Goal: Task Accomplishment & Management: Manage account settings

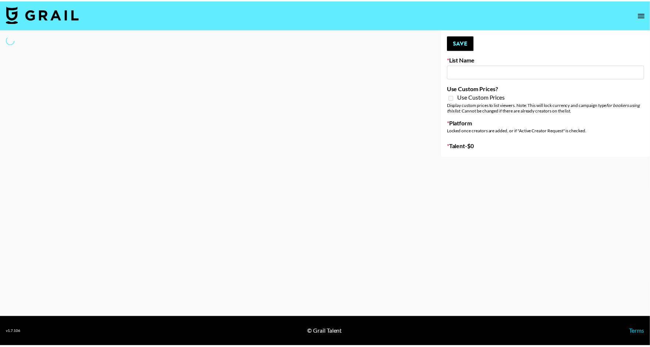
scroll to position [662, 0]
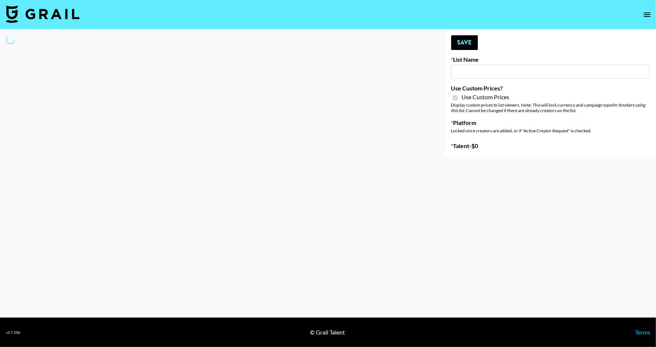
type input "Walmart Fashion"
checkbox input "true"
select select "Brand"
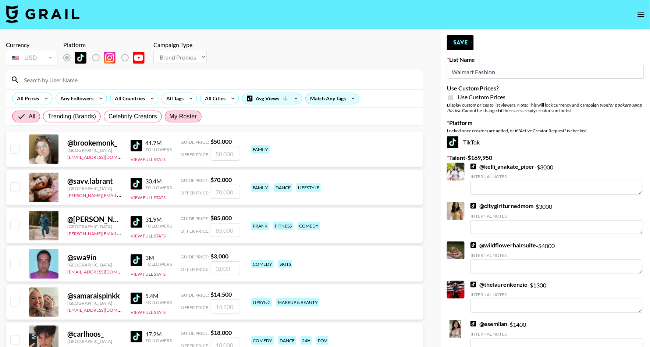
click at [196, 119] on span "My Roster" at bounding box center [183, 116] width 27 height 9
click at [170, 117] on input "My Roster" at bounding box center [170, 117] width 0 height 0
radio input "true"
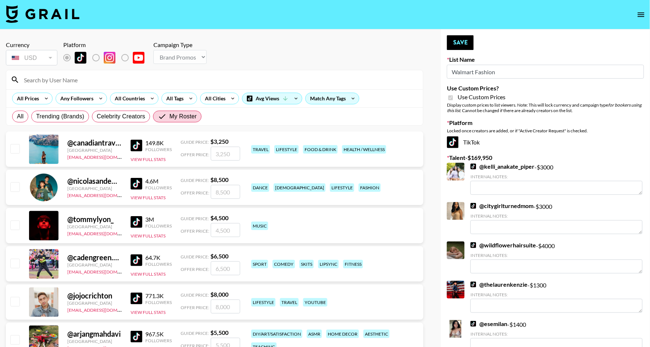
click at [16, 186] on input "checkbox" at bounding box center [14, 186] width 9 height 9
checkbox input "true"
type input "8500"
click at [18, 264] on input "checkbox" at bounding box center [14, 263] width 9 height 9
checkbox input "true"
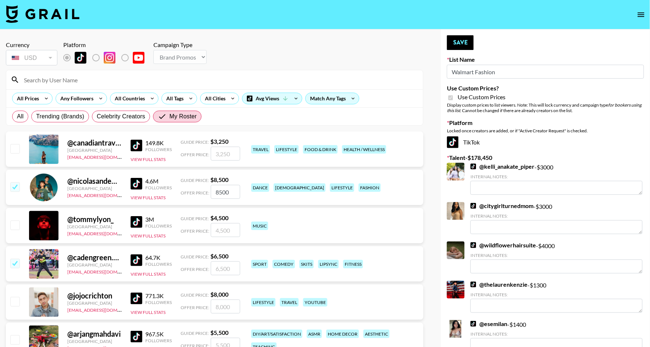
type input "6500"
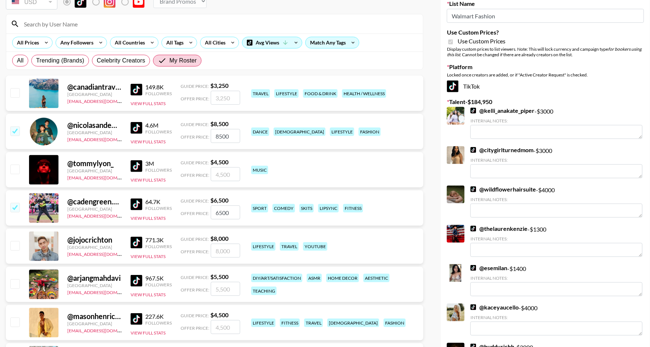
scroll to position [58, 0]
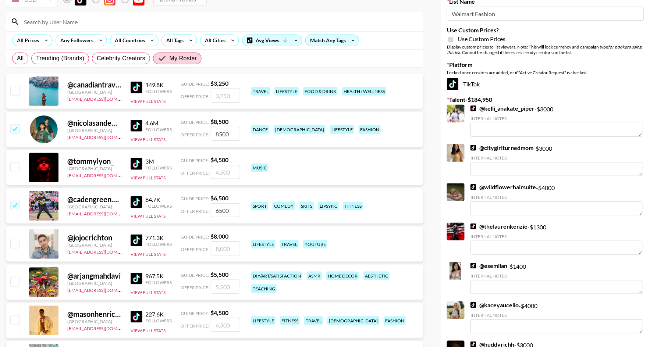
click at [15, 282] on input "checkbox" at bounding box center [14, 281] width 9 height 9
checkbox input "true"
type input "5500"
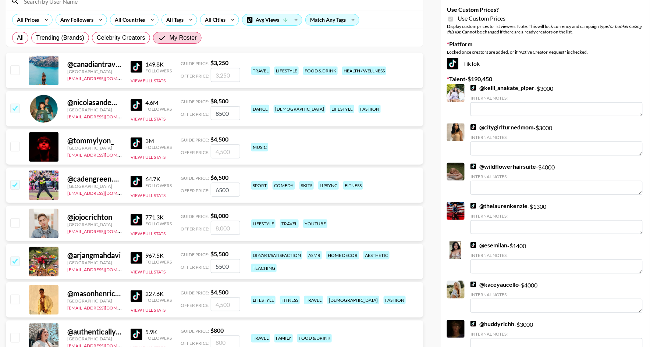
scroll to position [79, 0]
click at [17, 222] on input "checkbox" at bounding box center [14, 222] width 9 height 9
checkbox input "true"
type input "8000"
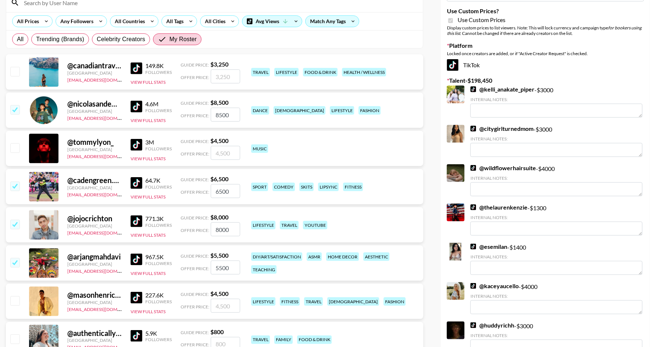
scroll to position [76, 0]
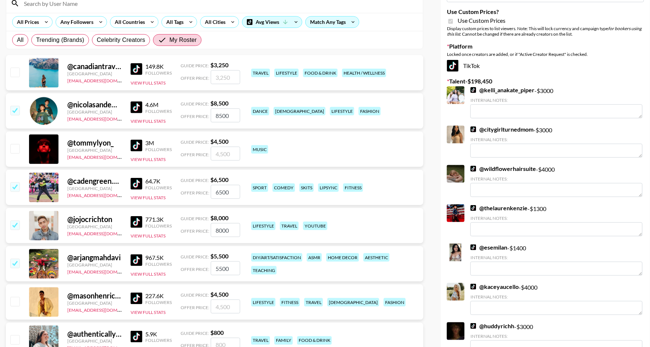
type textarea "0"
drag, startPoint x: 229, startPoint y: 229, endPoint x: 201, endPoint y: 229, distance: 28.3
click at [201, 229] on div "Offer Price: 8000" at bounding box center [211, 230] width 60 height 14
type input "5000"
drag, startPoint x: 233, startPoint y: 268, endPoint x: 191, endPoint y: 267, distance: 42.0
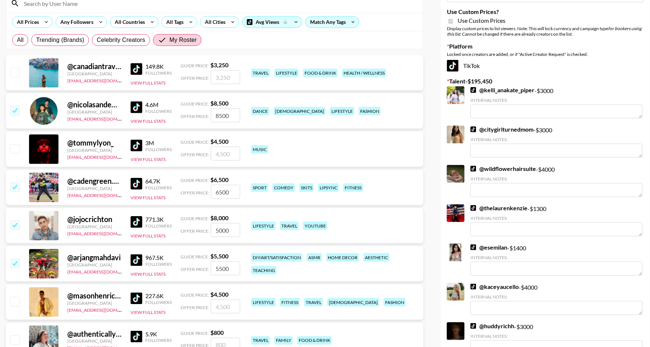
click at [193, 267] on div "Offer Price: 5500" at bounding box center [211, 268] width 60 height 14
type input "3000"
drag, startPoint x: 231, startPoint y: 192, endPoint x: 192, endPoint y: 192, distance: 39.7
click at [192, 192] on div "Offer Price: 6500" at bounding box center [211, 192] width 60 height 14
drag, startPoint x: 231, startPoint y: 193, endPoint x: 196, endPoint y: 187, distance: 35.7
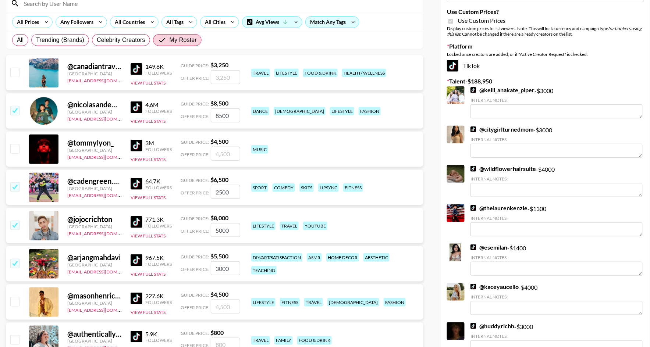
click at [196, 187] on div "Offer Price: 2500" at bounding box center [211, 192] width 60 height 14
type input "3000"
drag, startPoint x: 218, startPoint y: 112, endPoint x: 185, endPoint y: 111, distance: 32.8
click at [185, 111] on div "Offer Price: 8500" at bounding box center [211, 115] width 60 height 14
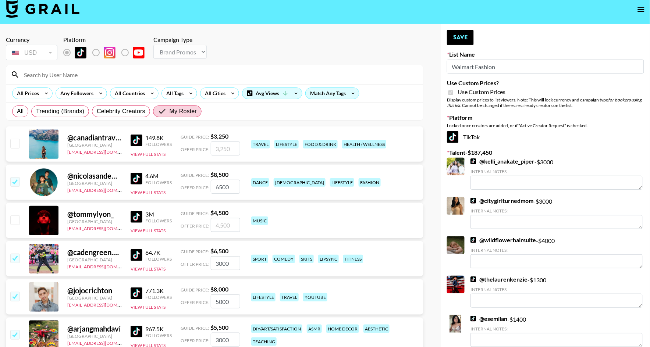
scroll to position [0, 0]
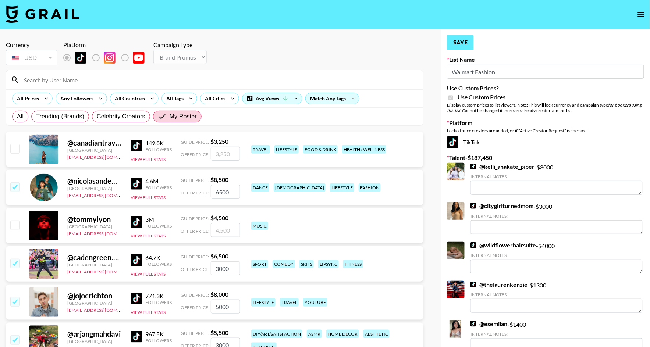
type input "6500"
click at [466, 42] on button "Save" at bounding box center [460, 42] width 27 height 15
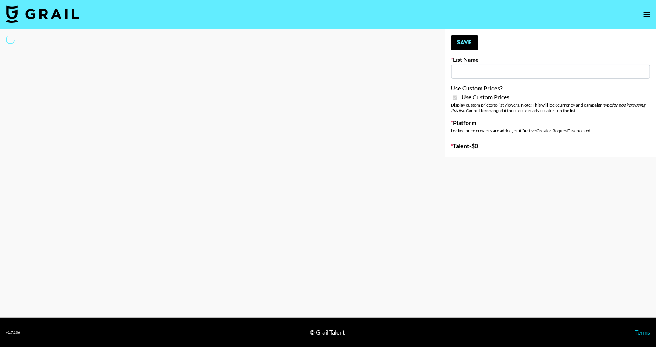
type input "Hot Chocolate Brand - US"
checkbox input "true"
select select "Brand"
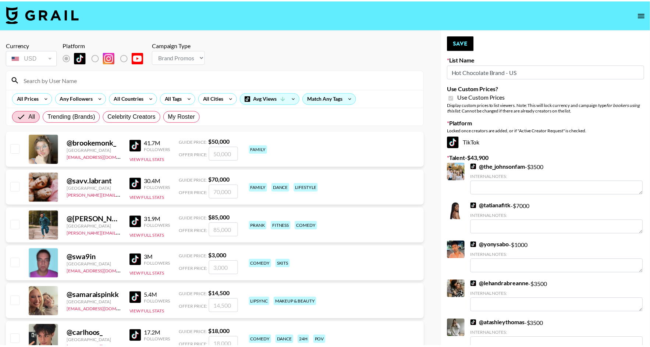
scroll to position [662, 0]
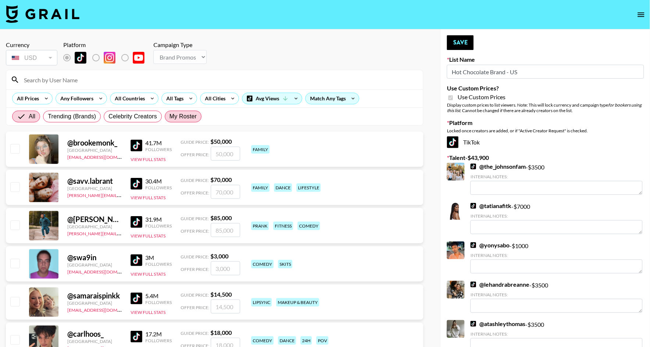
click at [179, 118] on span "My Roster" at bounding box center [183, 116] width 27 height 9
click at [170, 117] on input "My Roster" at bounding box center [170, 117] width 0 height 0
radio input "true"
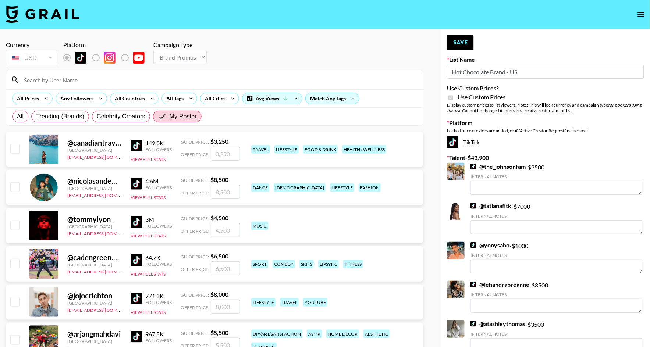
click at [14, 188] on input "checkbox" at bounding box center [14, 186] width 9 height 9
checkbox input "true"
type input "8500"
click at [15, 264] on input "checkbox" at bounding box center [14, 263] width 9 height 9
checkbox input "true"
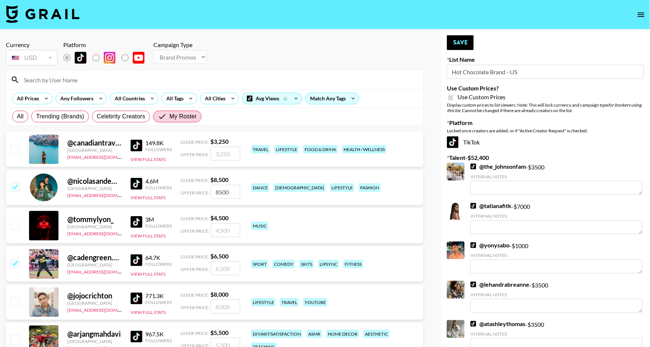
type input "6500"
type textarea "0"
drag, startPoint x: 232, startPoint y: 268, endPoint x: 199, endPoint y: 270, distance: 33.9
click at [201, 269] on div "Offer Price: 6500" at bounding box center [211, 268] width 60 height 14
type input "3500"
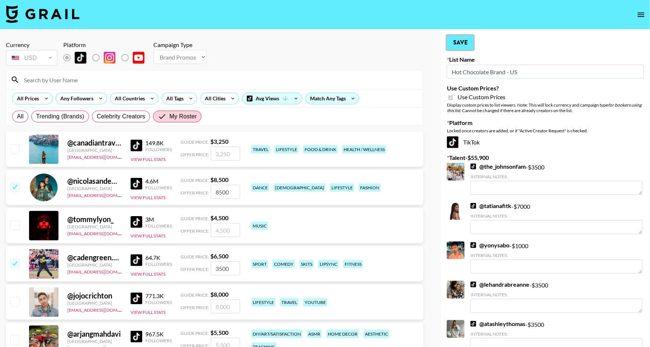
click at [462, 45] on button "Save" at bounding box center [460, 42] width 27 height 15
